Goal: Information Seeking & Learning: Learn about a topic

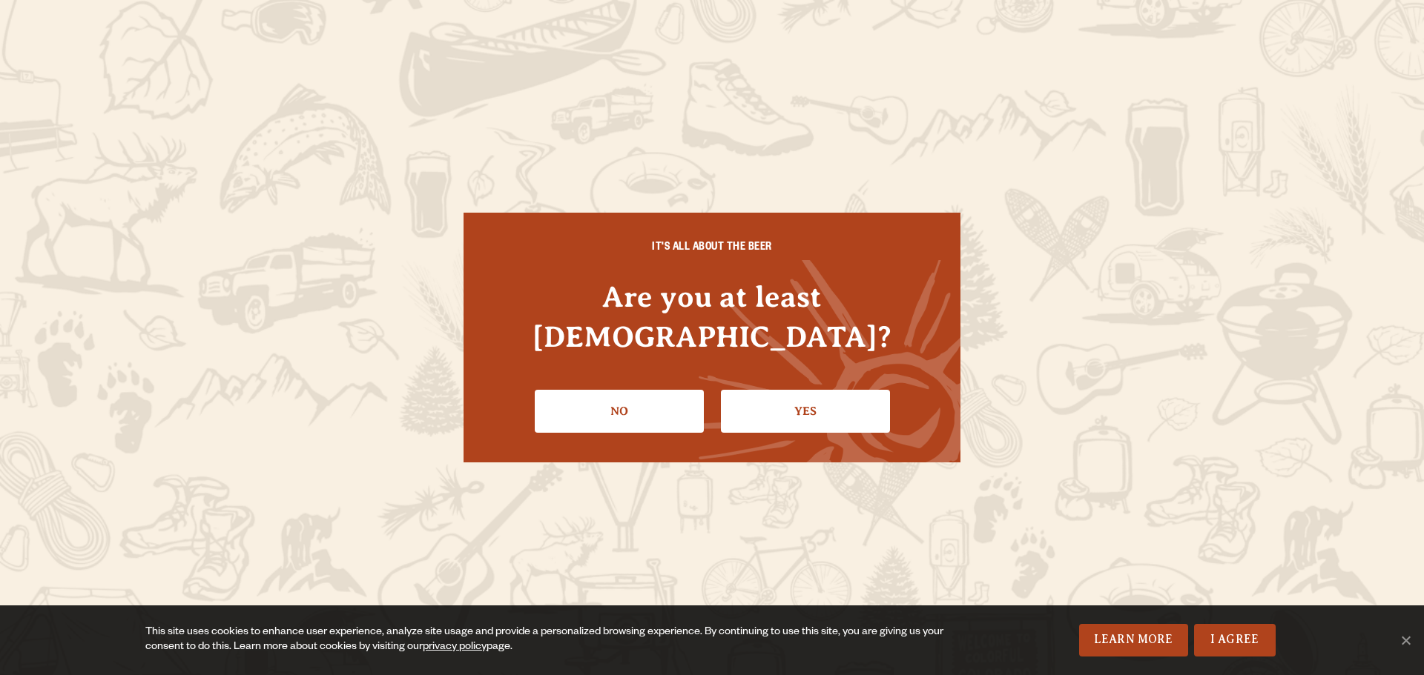
click at [817, 379] on li "Yes" at bounding box center [805, 406] width 169 height 54
click at [824, 397] on link "Yes" at bounding box center [805, 411] width 169 height 43
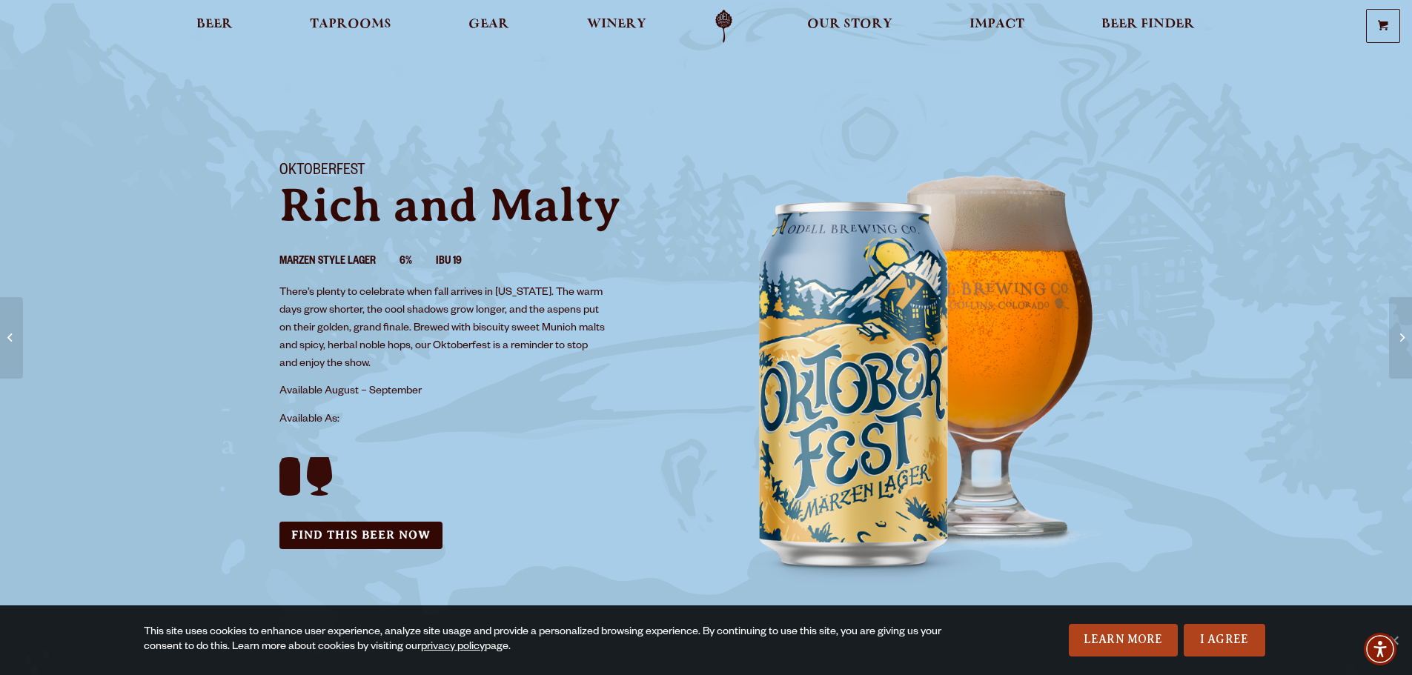
click at [1248, 646] on link "I Agree" at bounding box center [1225, 640] width 82 height 33
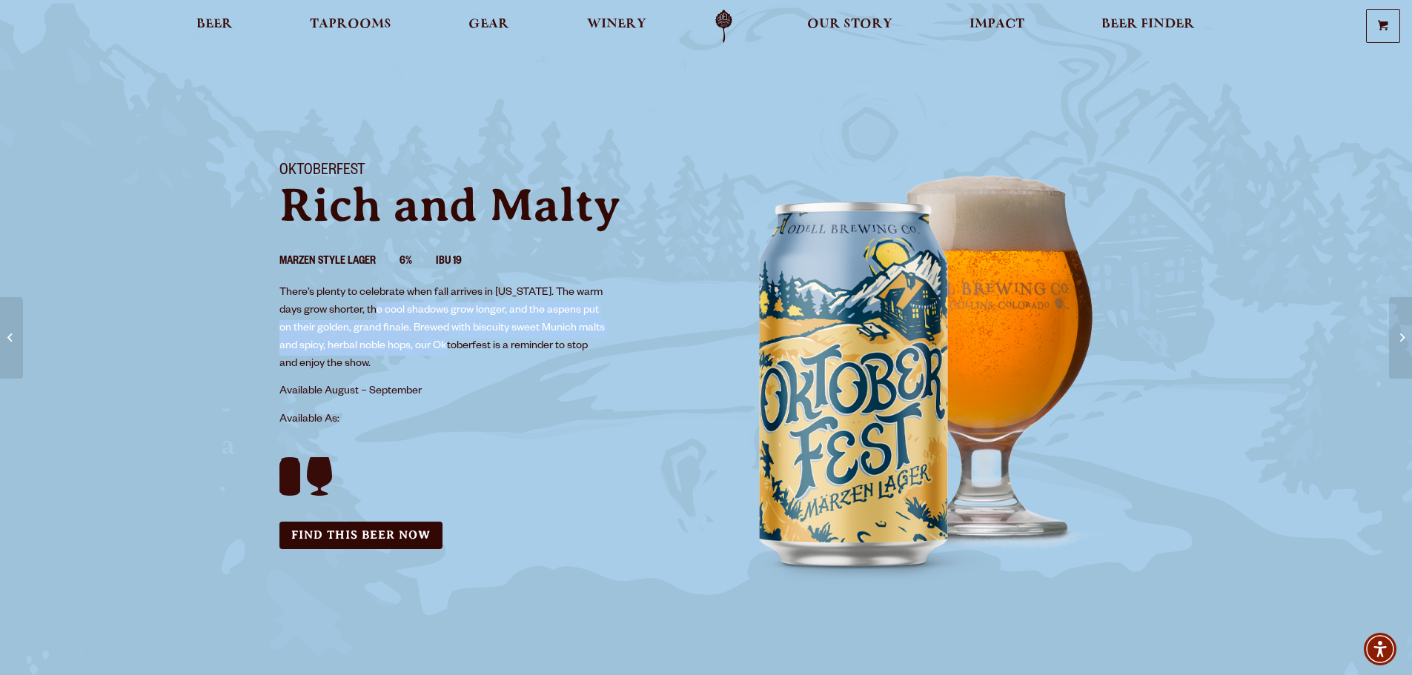
drag, startPoint x: 385, startPoint y: 308, endPoint x: 461, endPoint y: 358, distance: 91.5
click at [460, 357] on p "There’s plenty to celebrate when fall arrives in Colorado. The warm days grow s…" at bounding box center [444, 329] width 328 height 89
click at [464, 364] on p "There’s plenty to celebrate when fall arrives in Colorado. The warm days grow s…" at bounding box center [444, 329] width 328 height 89
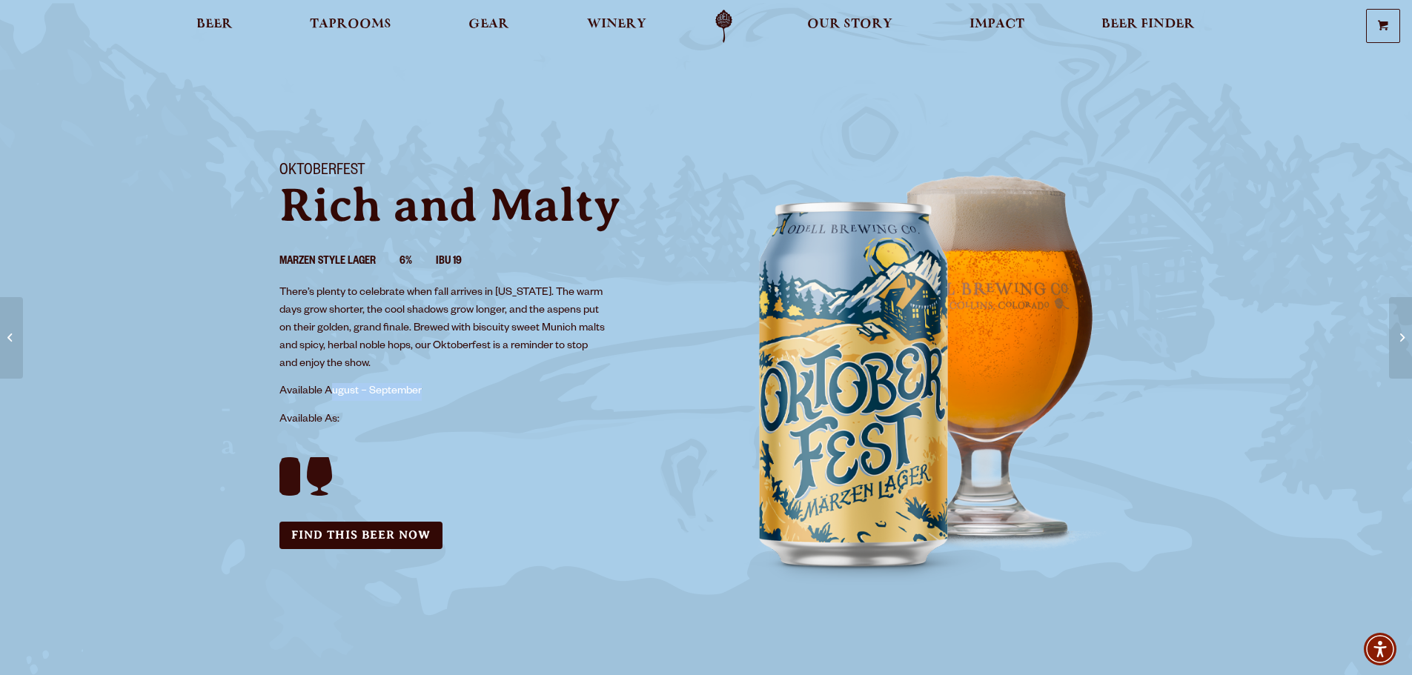
drag, startPoint x: 329, startPoint y: 386, endPoint x: 506, endPoint y: 406, distance: 178.3
click at [506, 406] on div "Oktoberfest Rich and Malty Marzen Style Lager 6% IBU 19 There’s plenty to celeb…" at bounding box center [484, 356] width 445 height 423
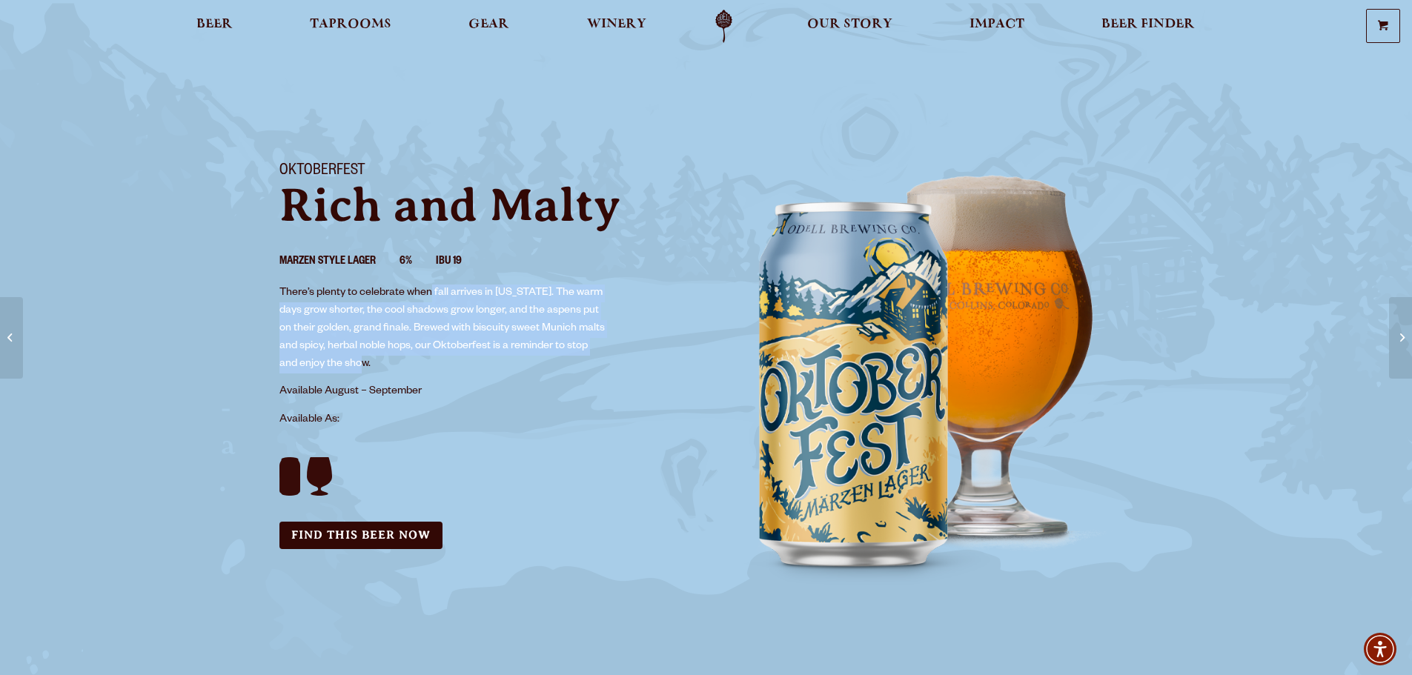
drag, startPoint x: 434, startPoint y: 295, endPoint x: 486, endPoint y: 359, distance: 81.8
click at [486, 359] on p "There’s plenty to celebrate when fall arrives in Colorado. The warm days grow s…" at bounding box center [444, 329] width 328 height 89
click at [486, 360] on p "There’s plenty to celebrate when fall arrives in Colorado. The warm days grow s…" at bounding box center [444, 329] width 328 height 89
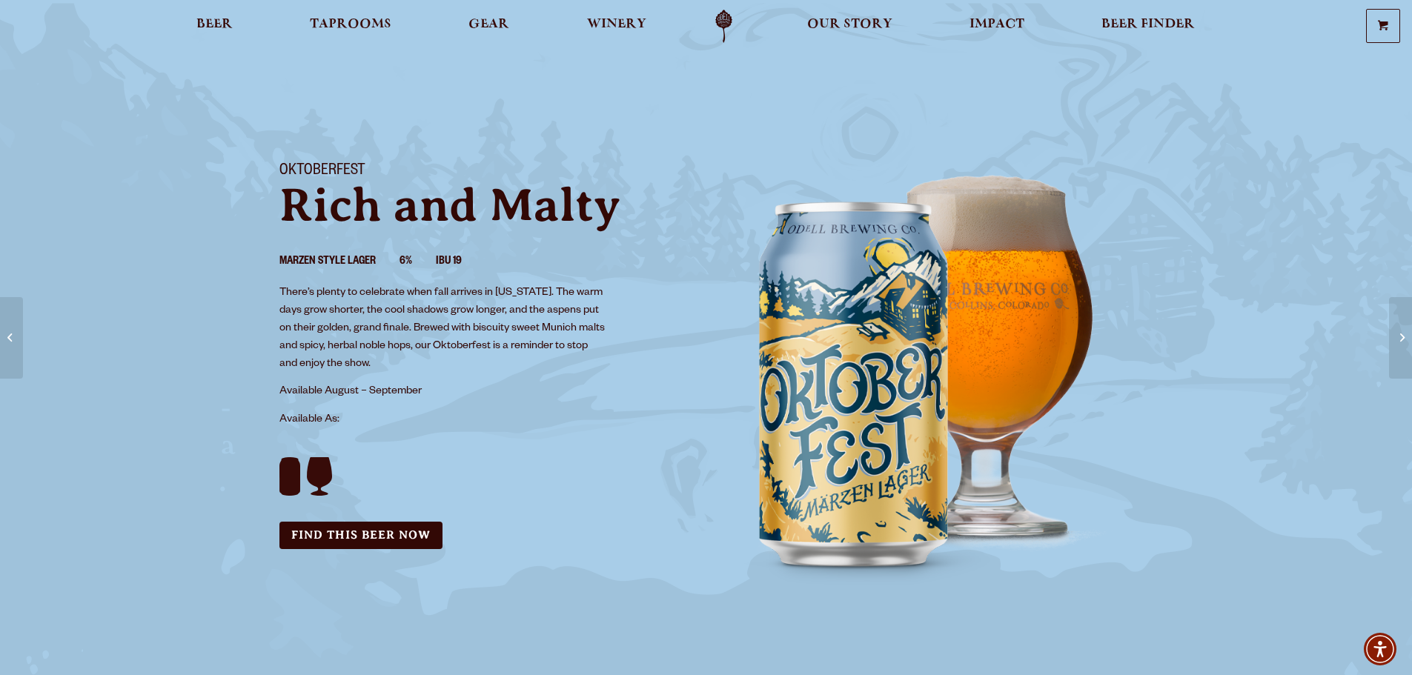
click at [363, 23] on span "Taprooms" at bounding box center [351, 25] width 82 height 12
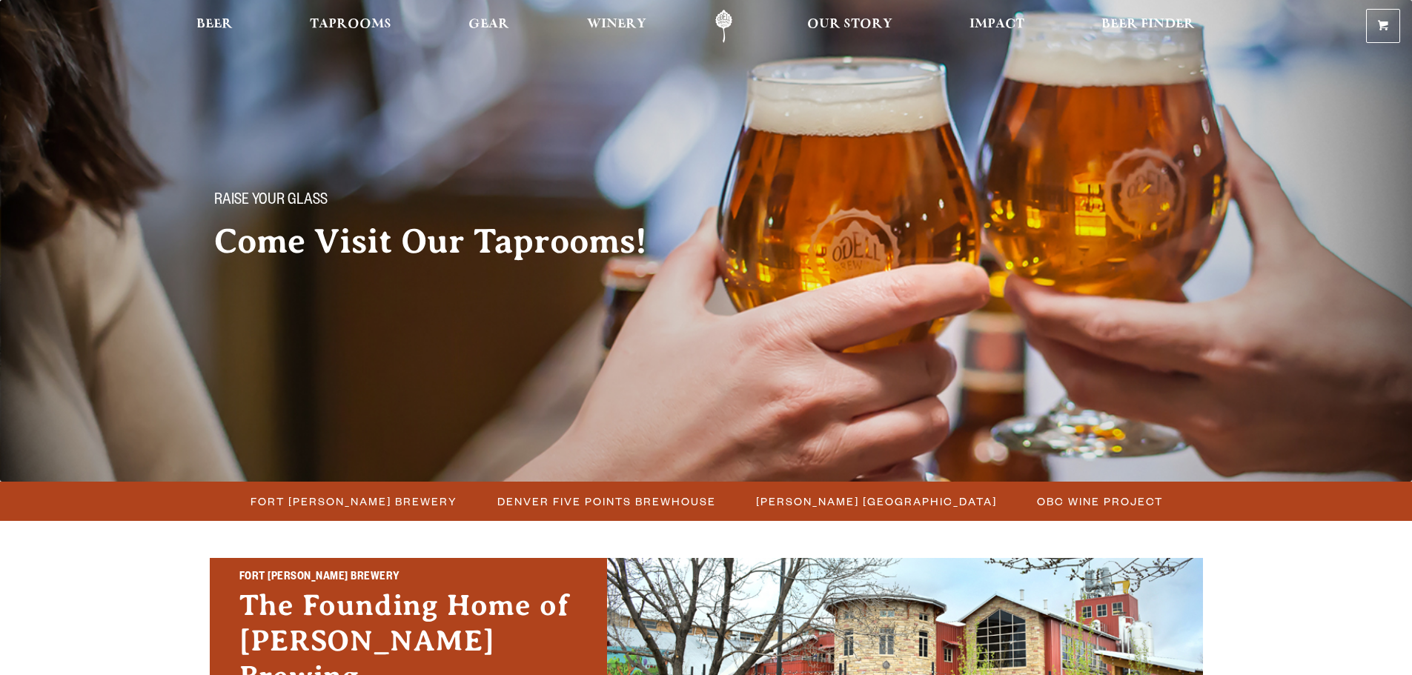
scroll to position [371, 0]
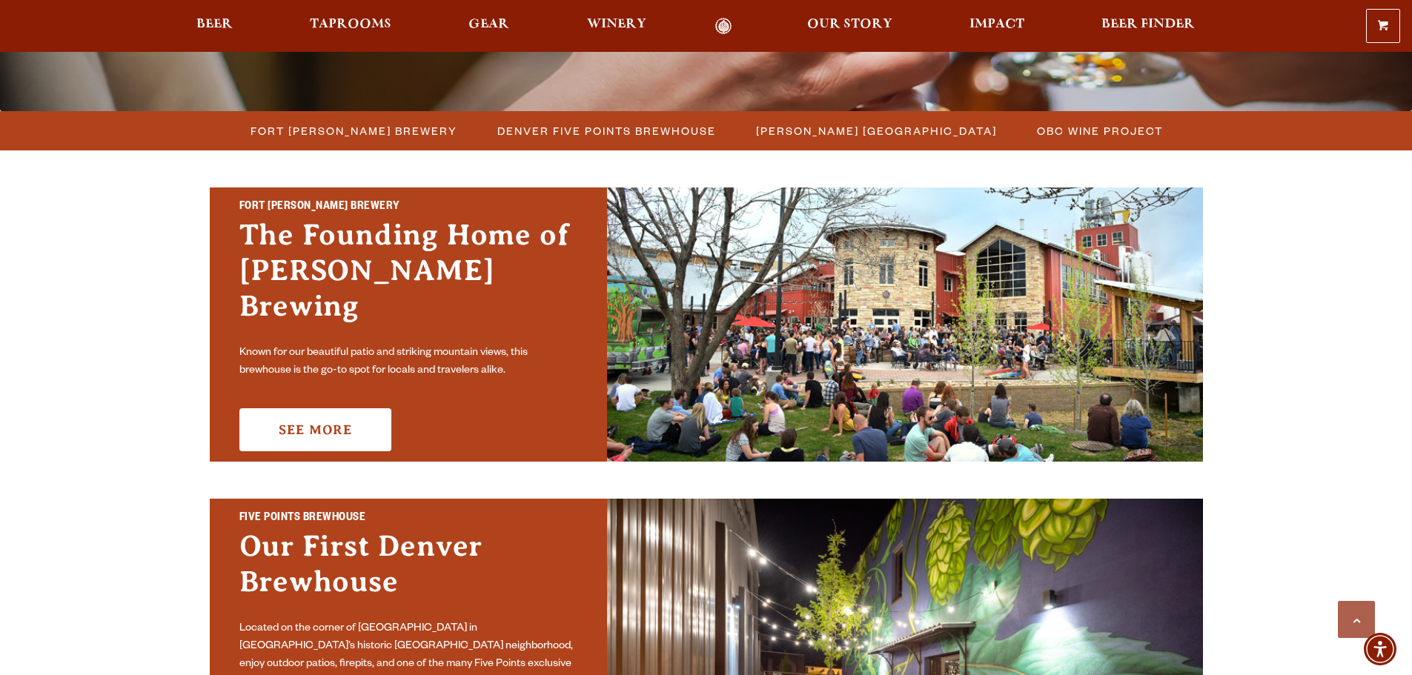
click at [276, 434] on div "Fort Collins Brewery The Founding Home of Odell Brewing Known for our beautiful…" at bounding box center [408, 325] width 397 height 274
click at [272, 412] on link "See More" at bounding box center [315, 430] width 152 height 43
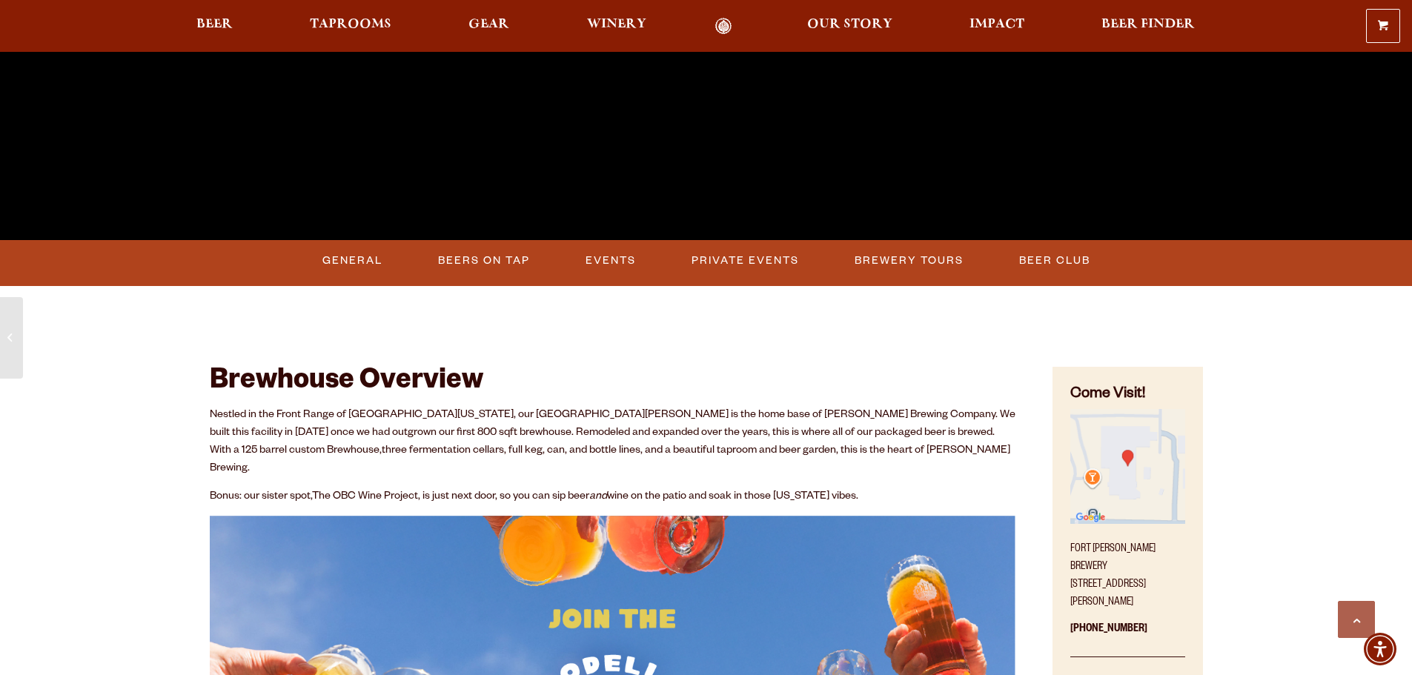
scroll to position [593, 0]
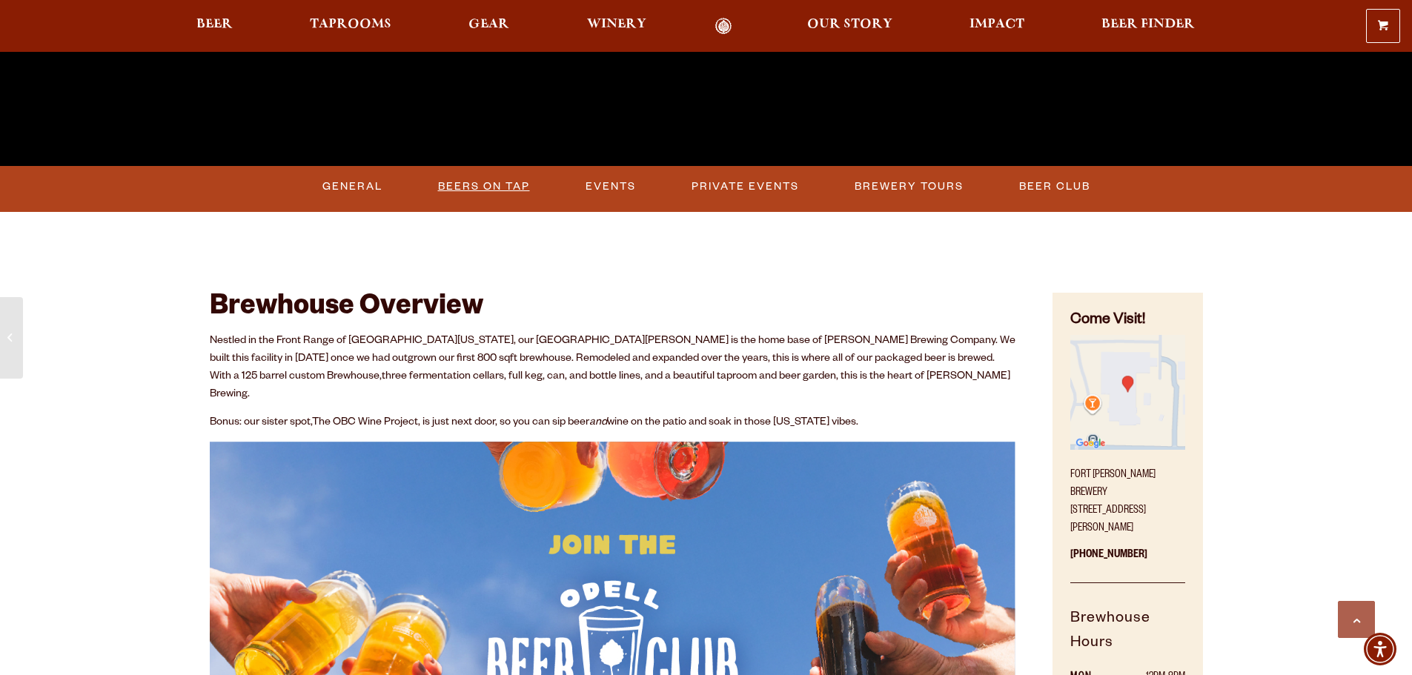
click at [463, 198] on link "Beers on Tap" at bounding box center [484, 187] width 104 height 34
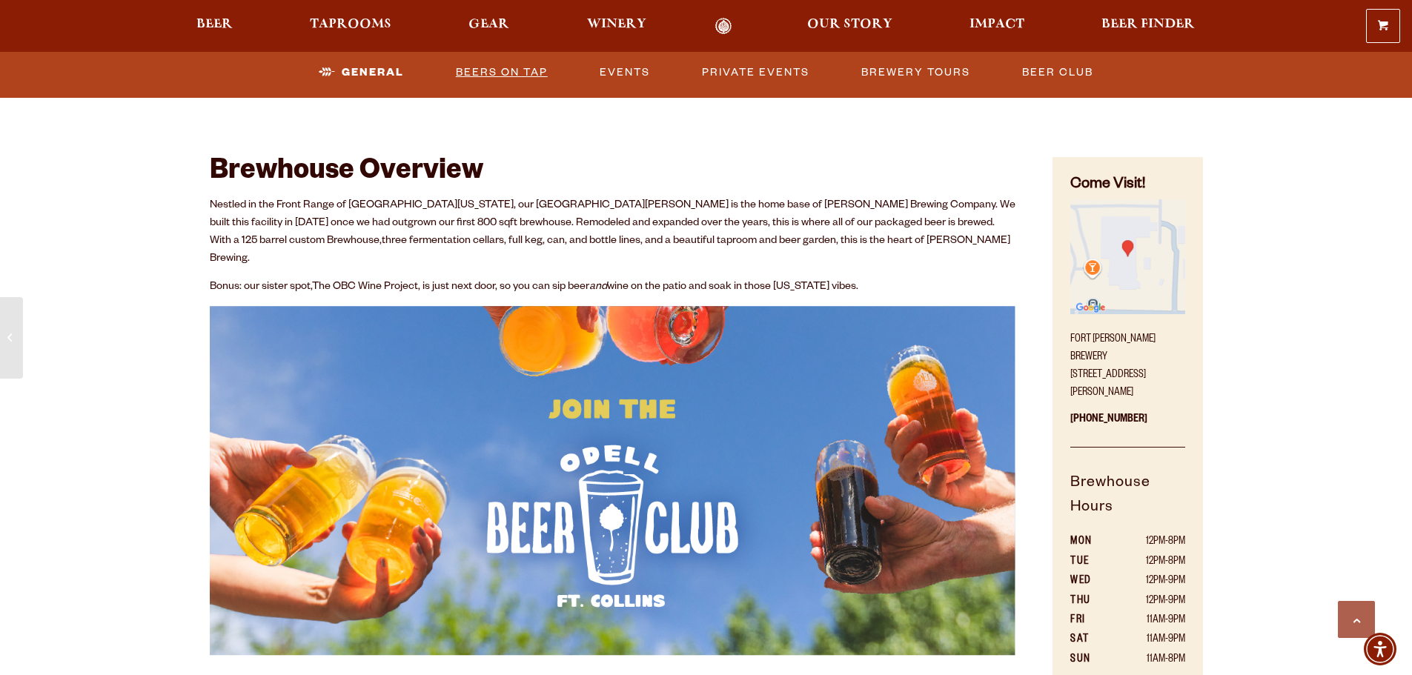
scroll to position [655, 0]
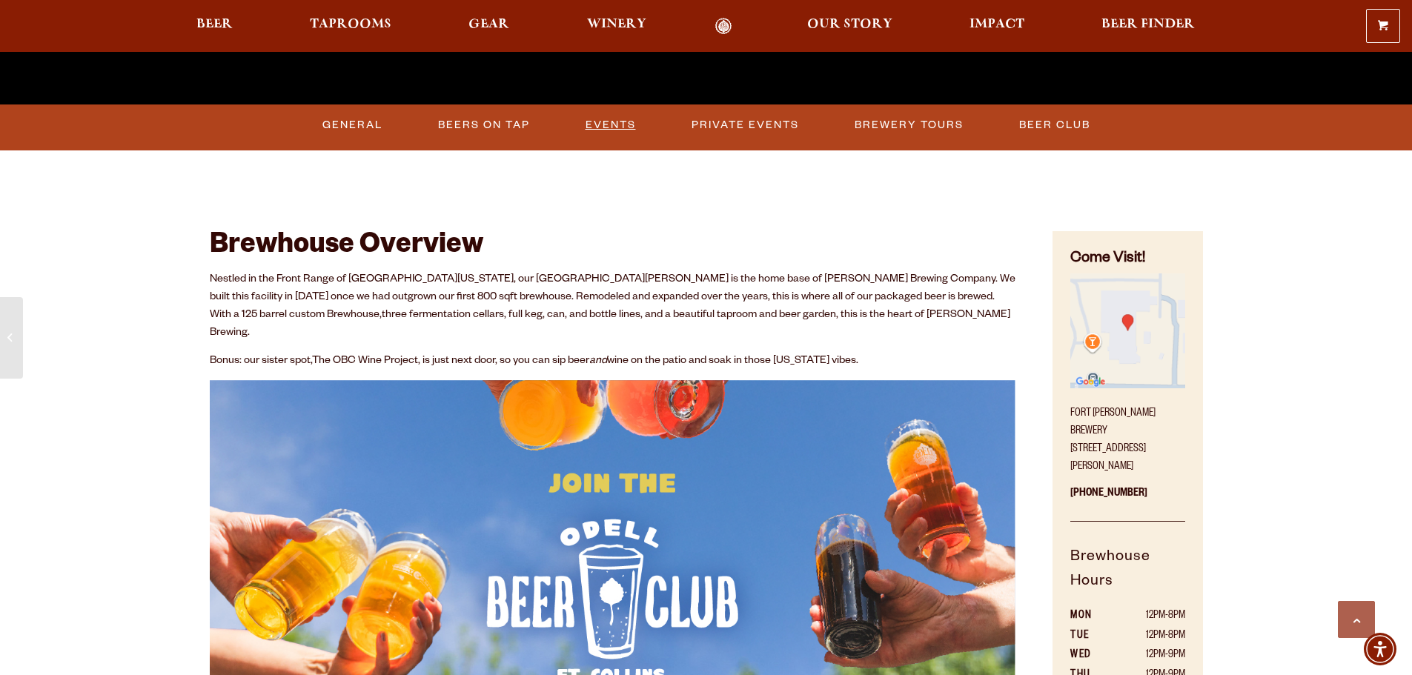
click at [615, 136] on link "Events" at bounding box center [611, 125] width 62 height 34
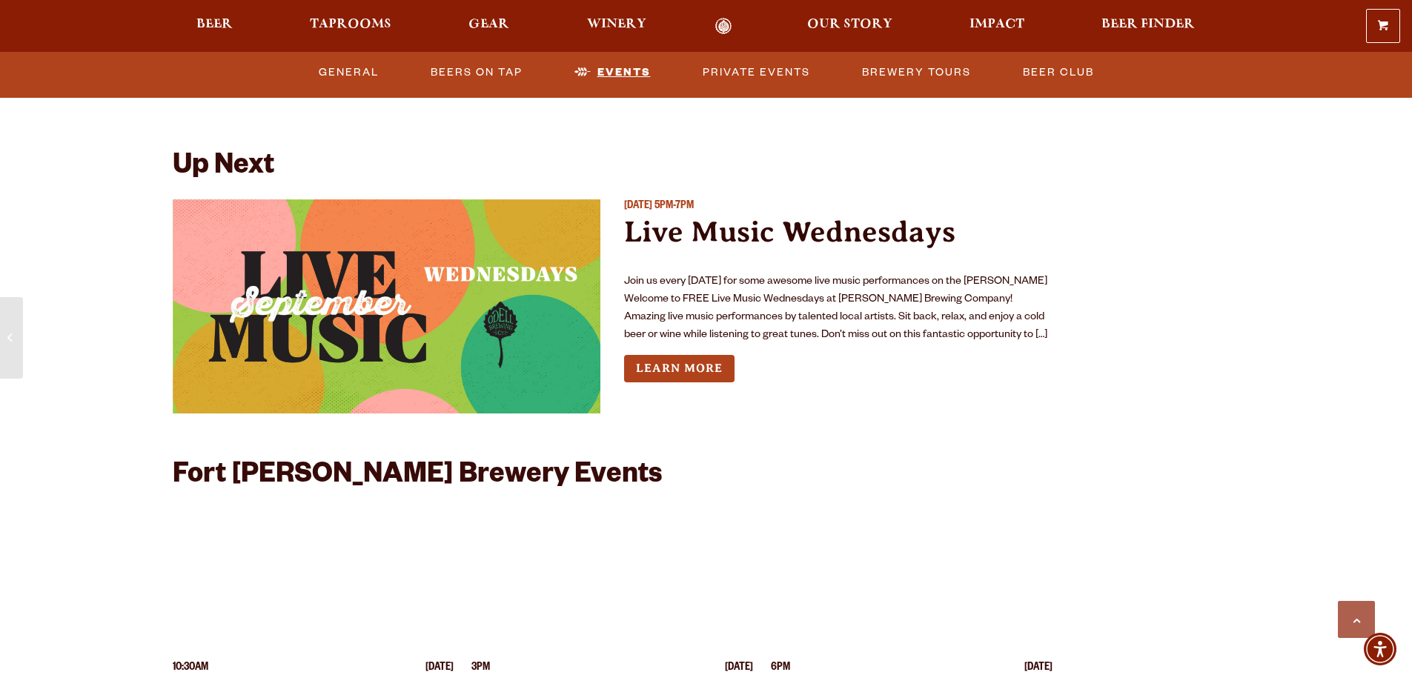
scroll to position [5693, 0]
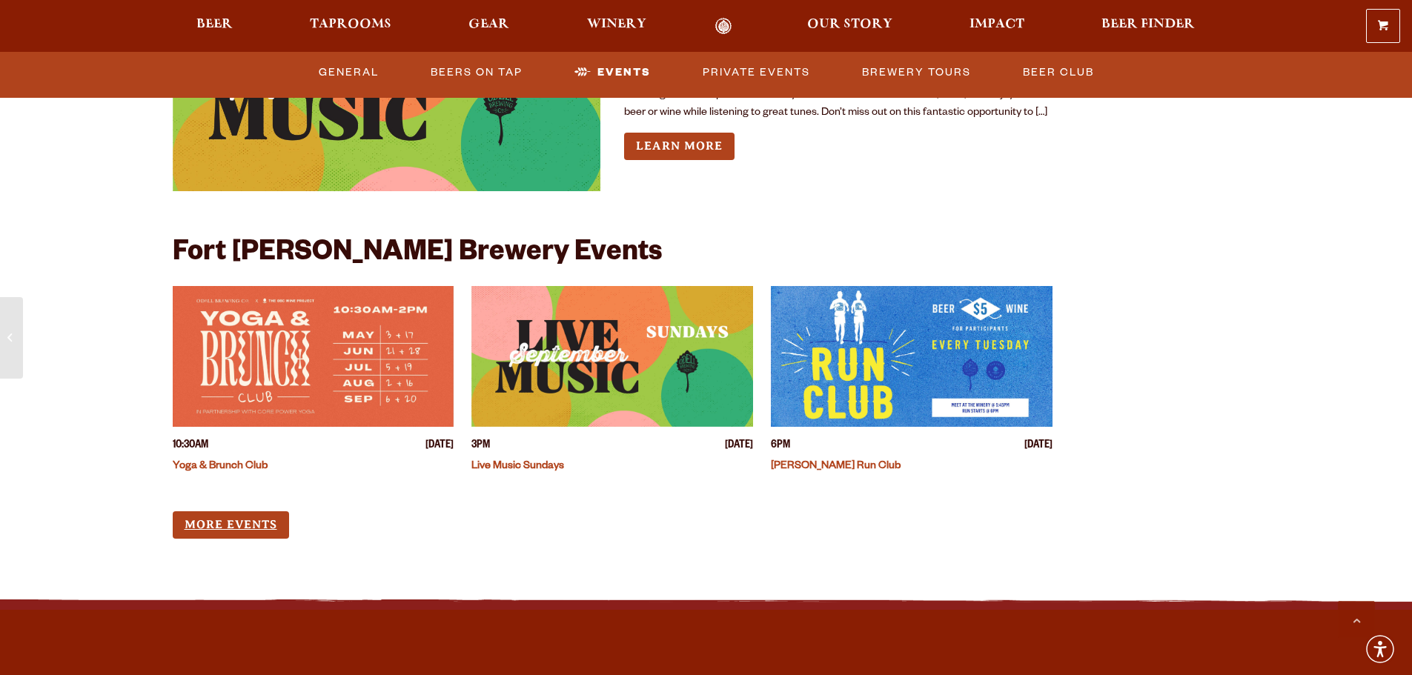
click at [211, 512] on link "More Events" at bounding box center [231, 525] width 116 height 27
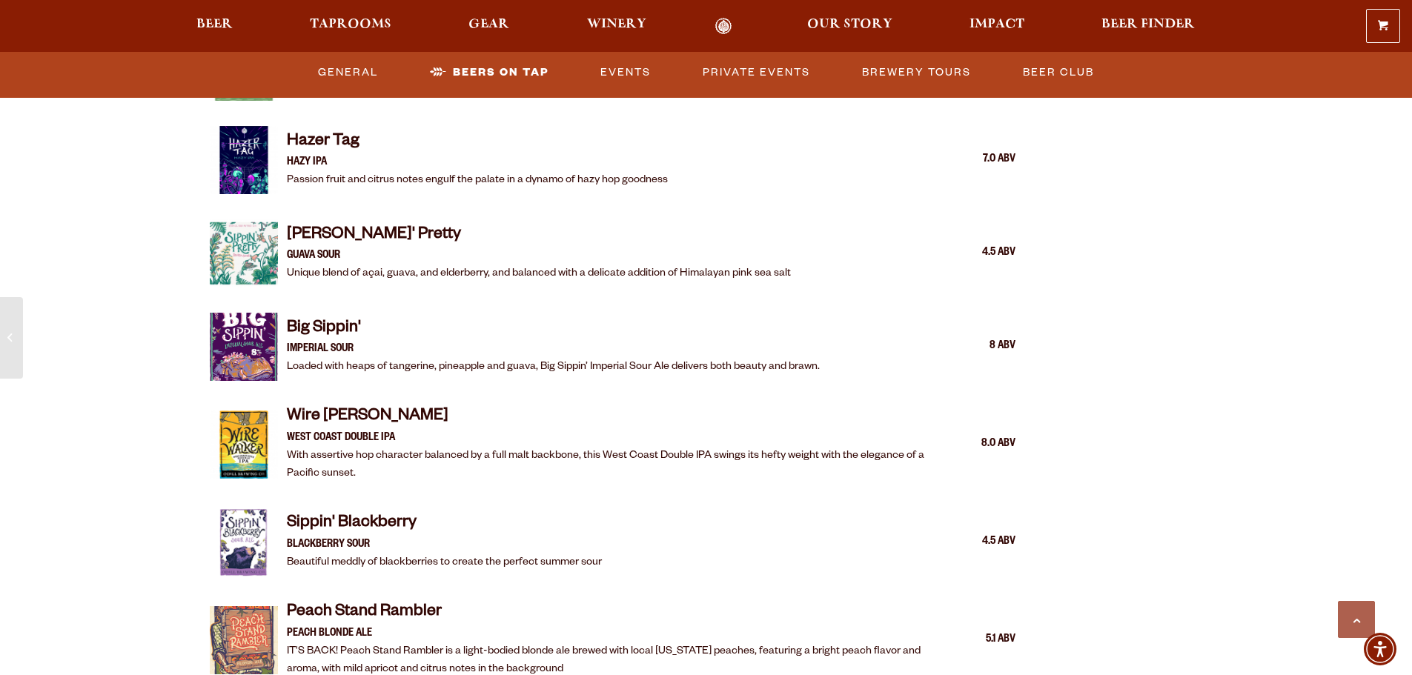
scroll to position [1911, 0]
